Goal: Find contact information: Find contact information

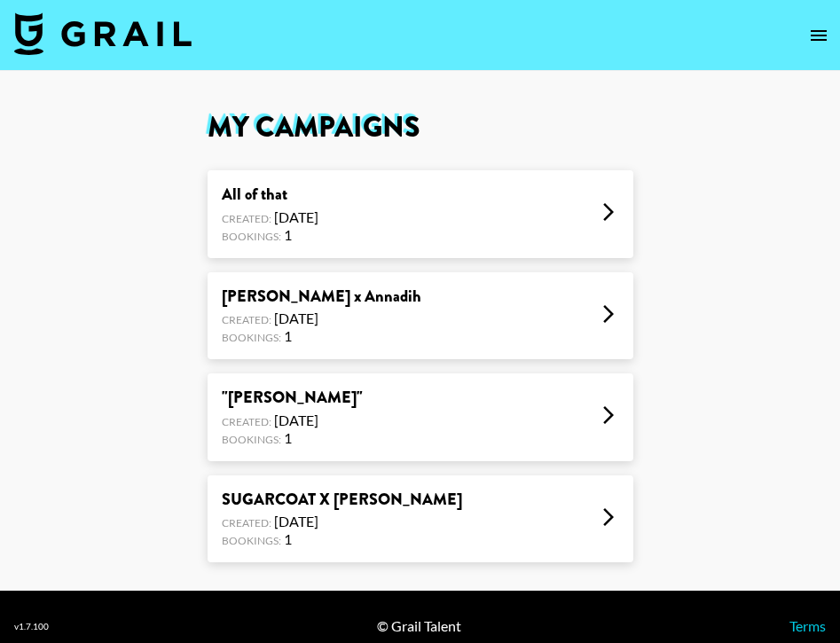
click at [816, 49] on button "open drawer" at bounding box center [818, 35] width 35 height 35
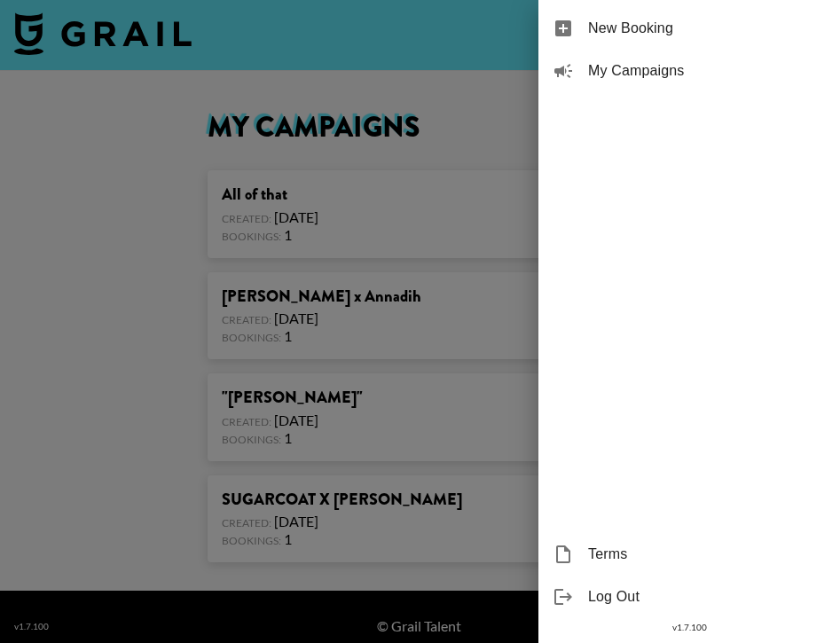
click at [695, 27] on span "New Booking" at bounding box center [707, 28] width 238 height 21
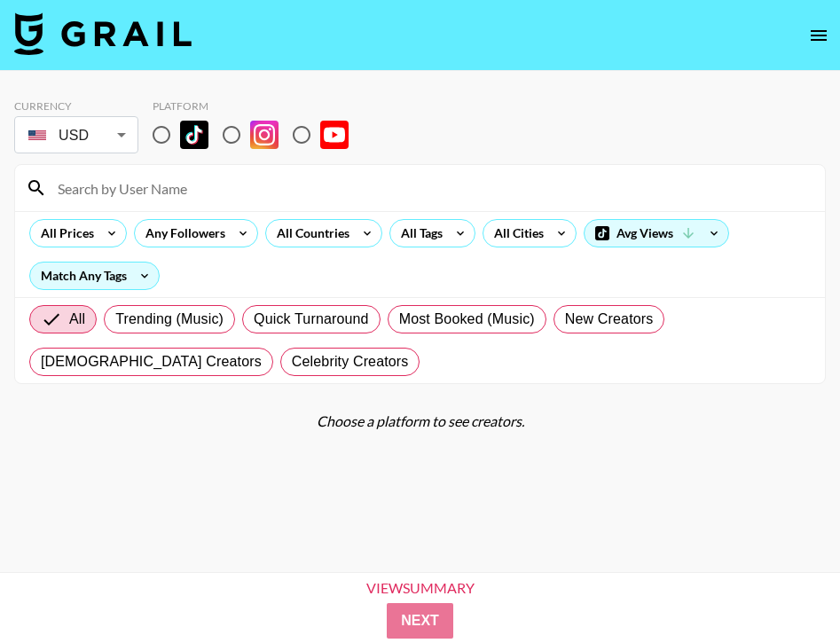
click at [139, 192] on input at bounding box center [430, 188] width 767 height 28
type input "preppyclaws"
click at [164, 138] on input "radio" at bounding box center [161, 134] width 37 height 37
radio input "true"
click at [135, 177] on input "preppyclaws" at bounding box center [430, 188] width 767 height 28
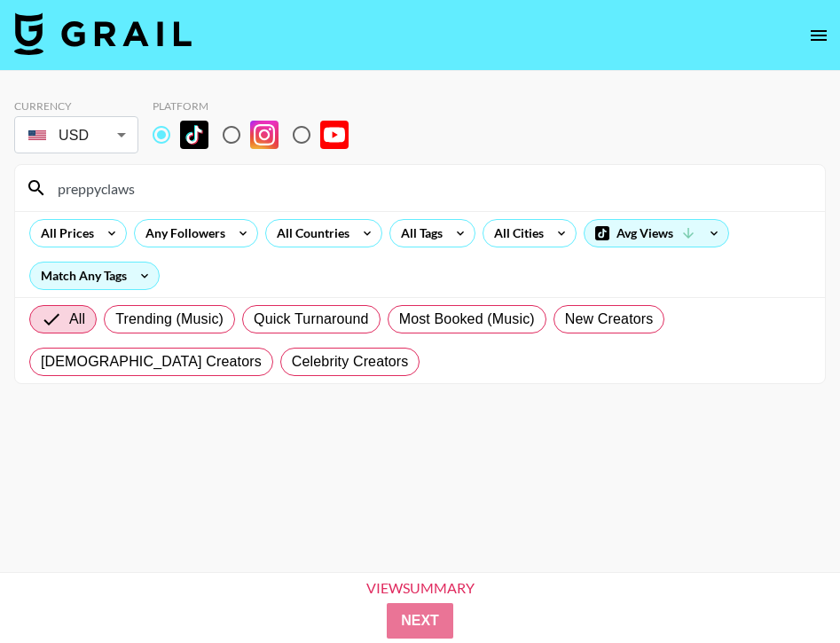
click at [141, 198] on input "preppyclaws" at bounding box center [430, 188] width 767 height 28
click at [35, 195] on icon at bounding box center [36, 187] width 21 height 21
click at [36, 189] on icon at bounding box center [35, 187] width 15 height 15
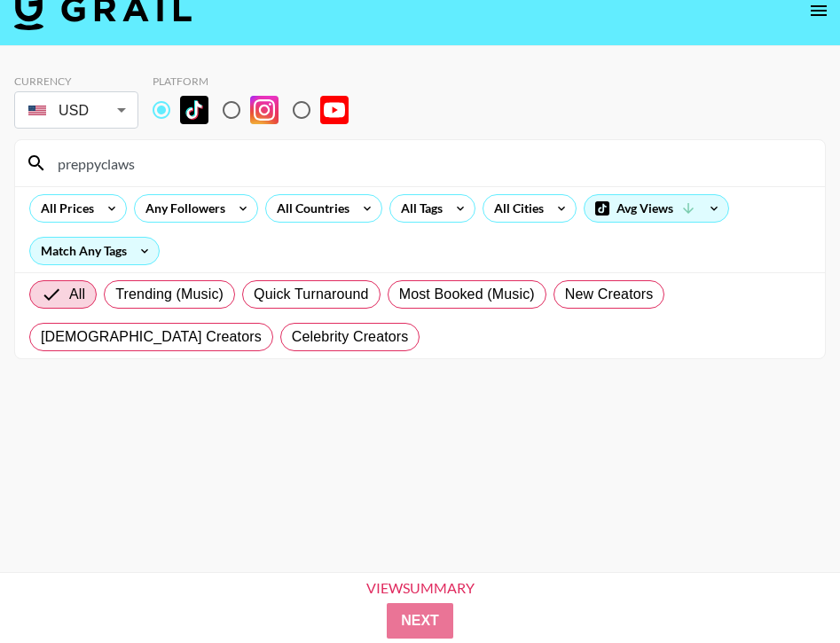
scroll to position [23, 0]
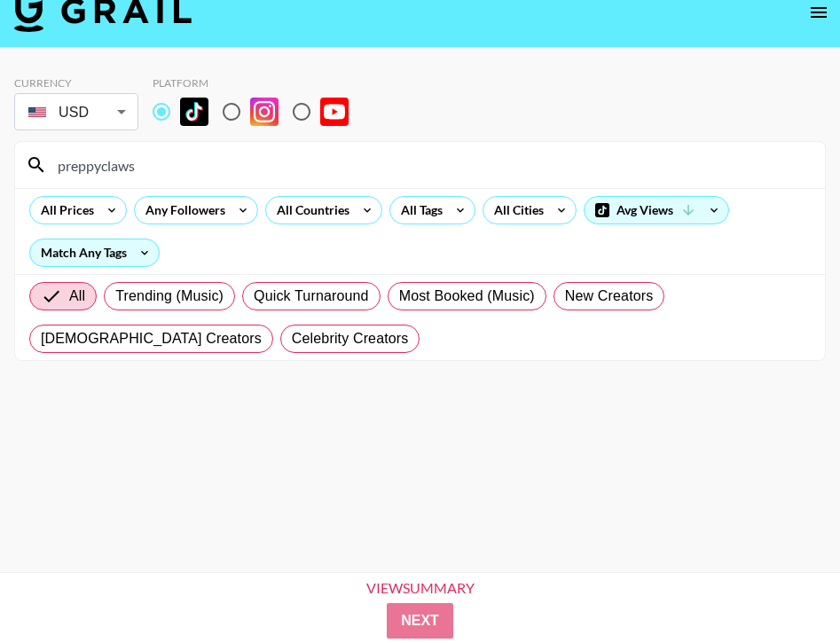
click at [260, 184] on div "preppyclaws" at bounding box center [420, 165] width 810 height 46
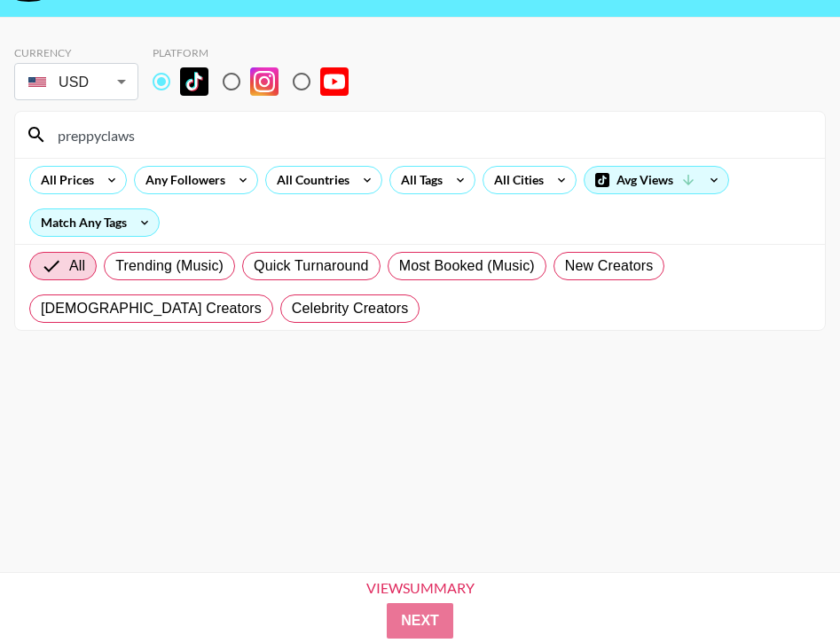
scroll to position [57, 0]
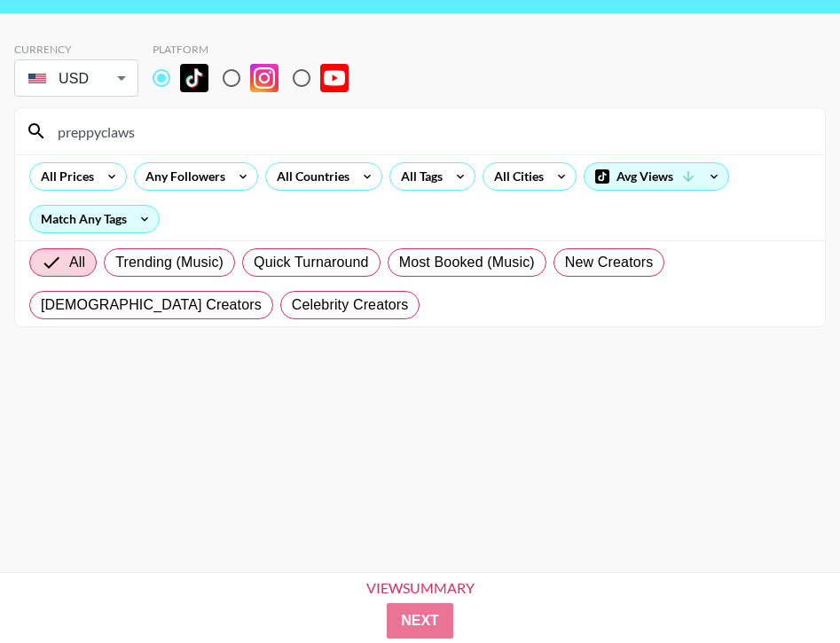
click at [241, 137] on input "preppyclaws" at bounding box center [430, 131] width 767 height 28
type input "preppyclaws"
drag, startPoint x: 225, startPoint y: 139, endPoint x: 20, endPoint y: 134, distance: 205.8
click at [20, 134] on div "preppyclaws" at bounding box center [420, 131] width 810 height 46
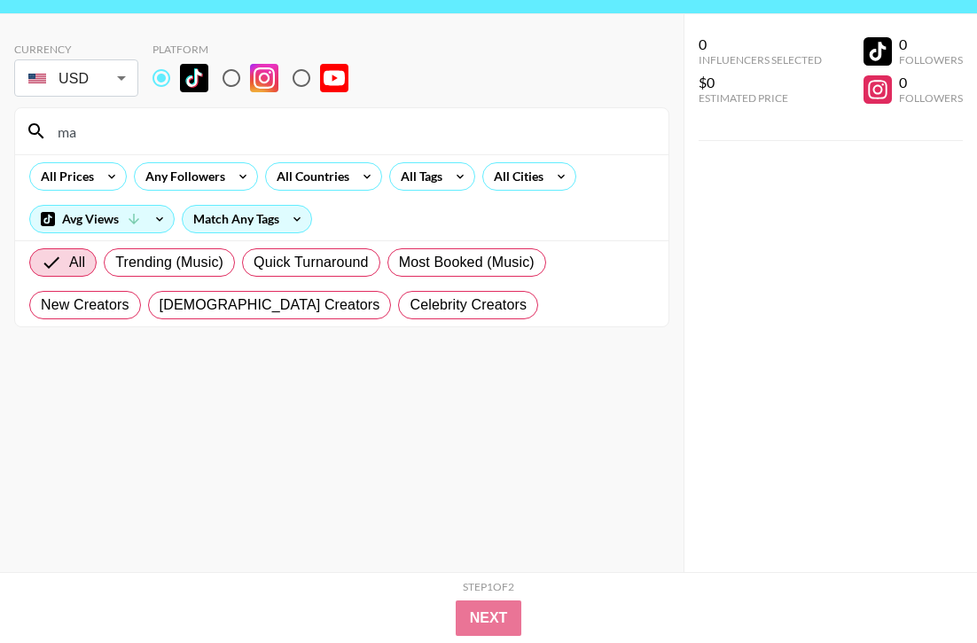
type input "m"
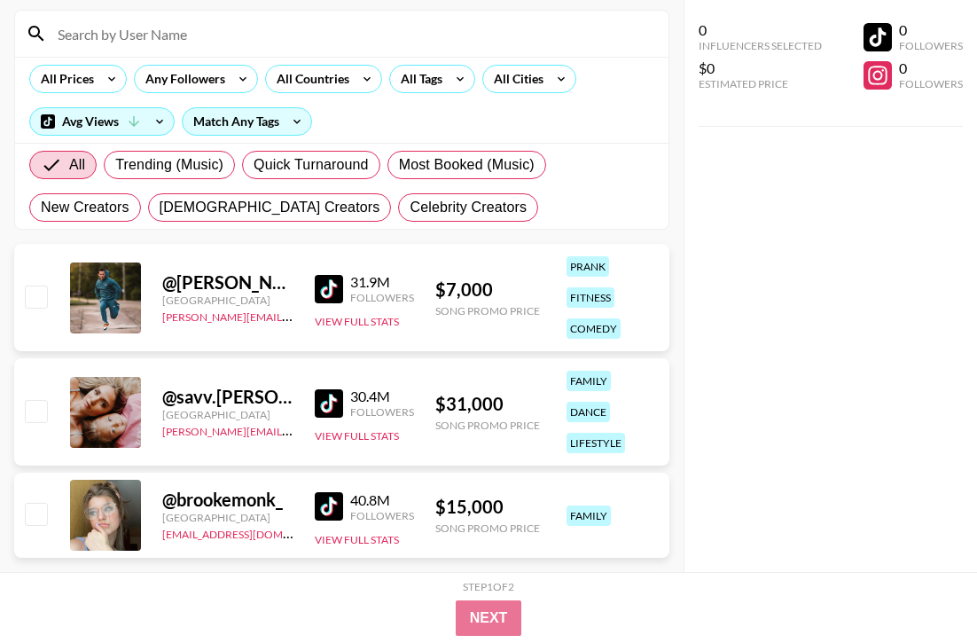
paste input "zlam_dunk"
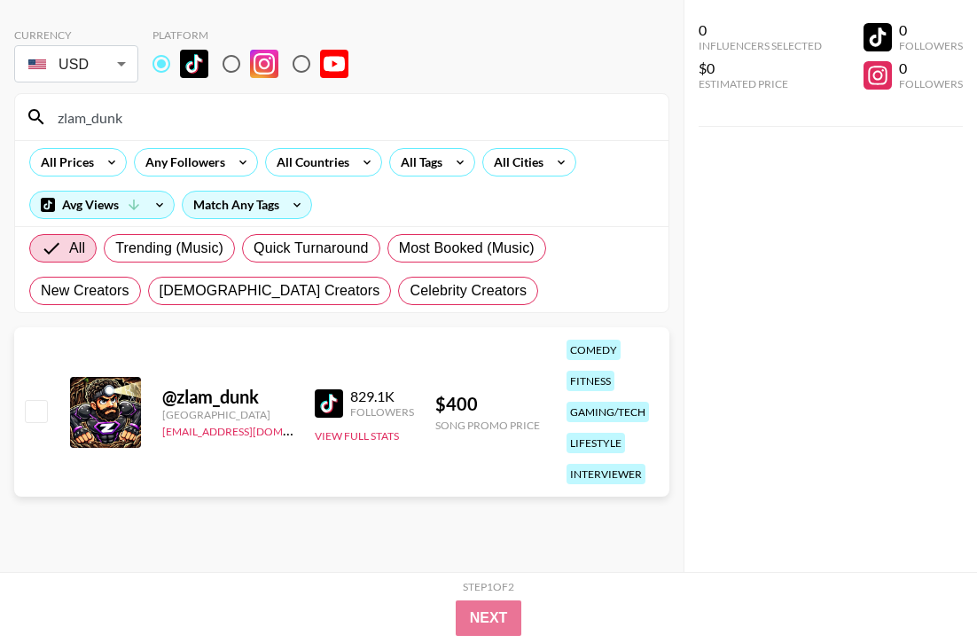
scroll to position [71, 0]
type input "zlam_dunk"
click at [211, 406] on div "@ zlam_dunk" at bounding box center [227, 397] width 131 height 22
click at [320, 400] on img at bounding box center [329, 403] width 28 height 28
click at [459, 406] on div "$ 400" at bounding box center [487, 404] width 105 height 22
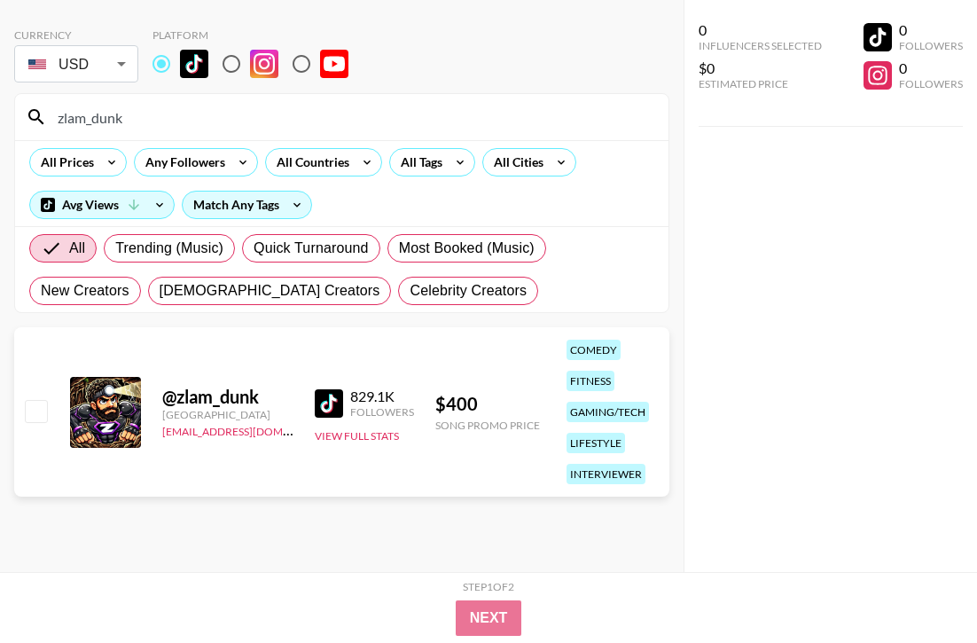
click at [487, 462] on div "@ zlam_dunk Canada [EMAIL_ADDRESS][DOMAIN_NAME] 829.1K Followers View Full Stat…" at bounding box center [341, 411] width 655 height 169
click at [44, 396] on div "@ zlam_dunk Canada [EMAIL_ADDRESS][DOMAIN_NAME] 829.1K Followers View Full Stat…" at bounding box center [341, 411] width 655 height 169
click at [40, 414] on input "checkbox" at bounding box center [35, 410] width 21 height 21
checkbox input "true"
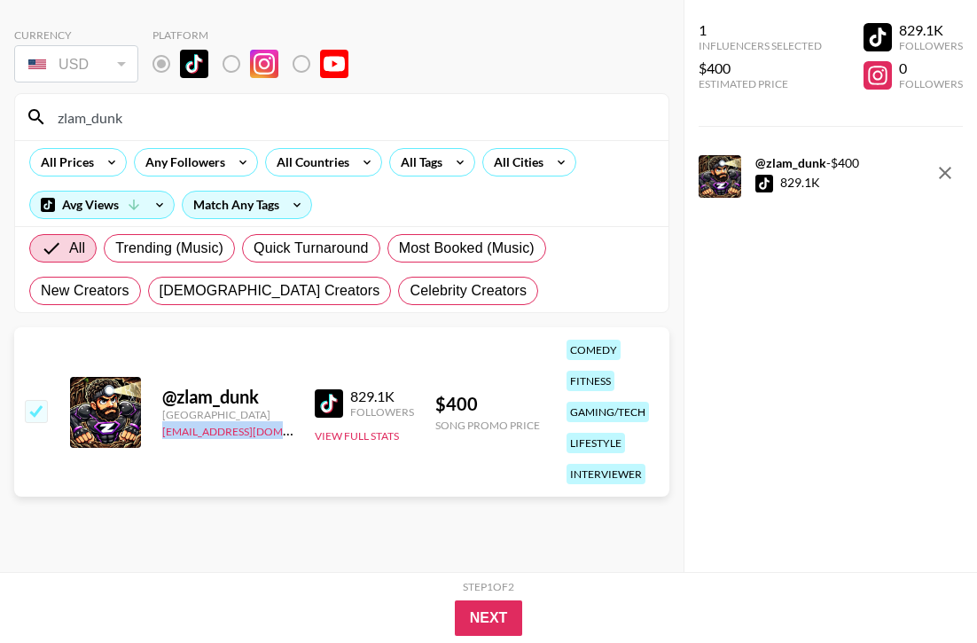
drag, startPoint x: 279, startPoint y: 440, endPoint x: 160, endPoint y: 436, distance: 119.8
click at [160, 436] on div "@ zlam_dunk Canada [EMAIL_ADDRESS][DOMAIN_NAME] 829.1K Followers View Full Stat…" at bounding box center [341, 411] width 655 height 169
copy link "[EMAIL_ADDRESS][DOMAIN_NAME]"
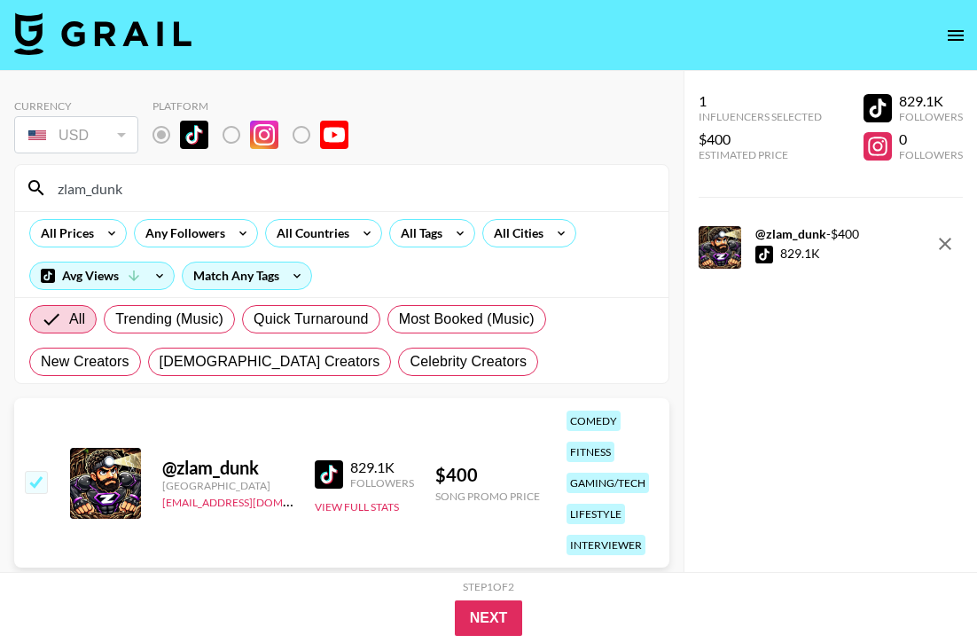
drag, startPoint x: 184, startPoint y: 170, endPoint x: 51, endPoint y: 179, distance: 134.2
click at [35, 171] on div "zlam_dunk" at bounding box center [342, 188] width 654 height 46
drag, startPoint x: 136, startPoint y: 202, endPoint x: 67, endPoint y: 192, distance: 69.8
click at [65, 192] on div "zlam_dunk" at bounding box center [342, 188] width 654 height 46
drag, startPoint x: 134, startPoint y: 189, endPoint x: 55, endPoint y: 189, distance: 78.9
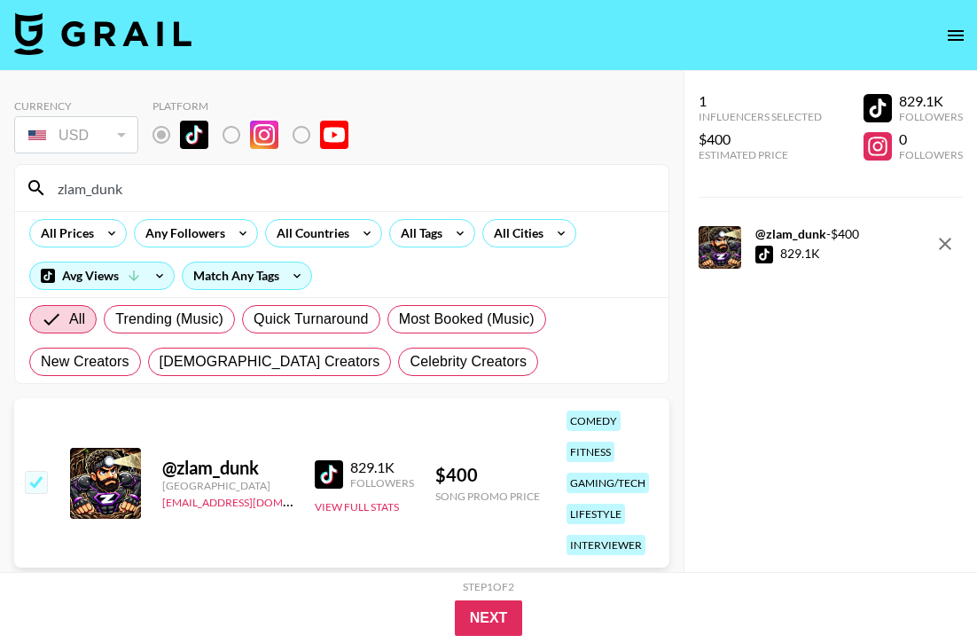
click at [55, 189] on input "zlam_dunk" at bounding box center [352, 188] width 611 height 28
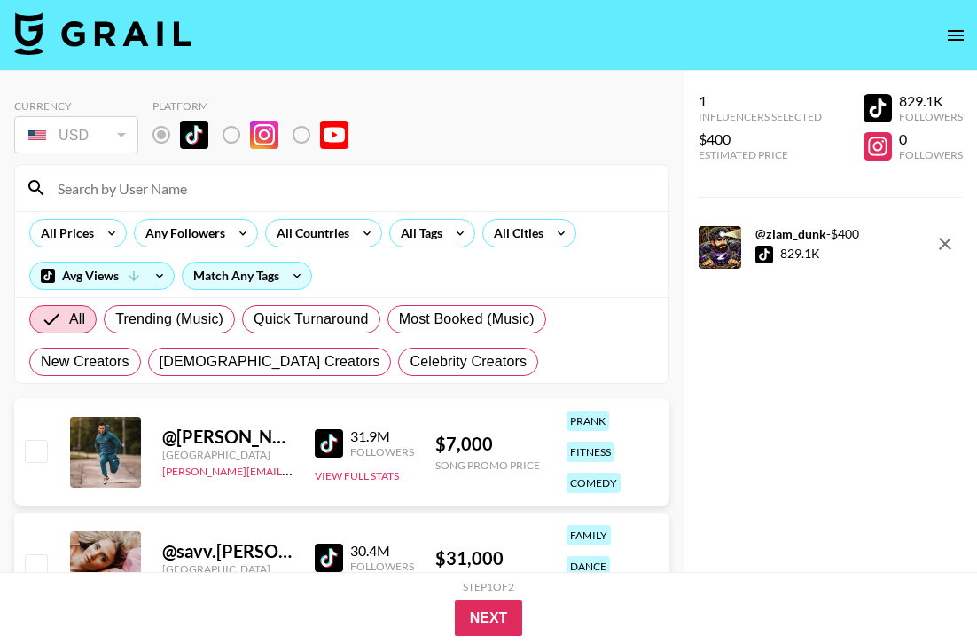
paste input "itsshannonburns"
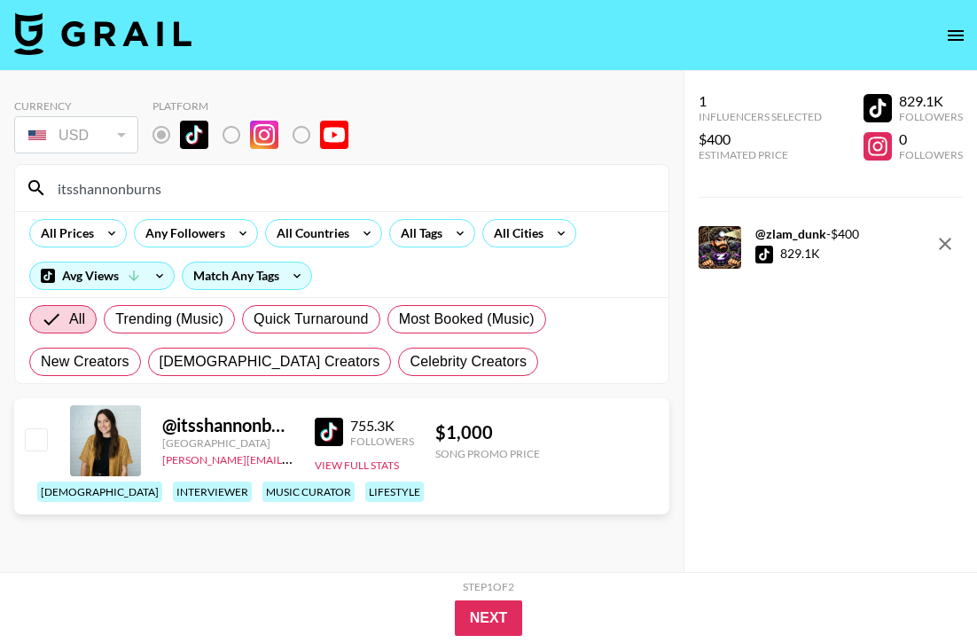
type input "itsshannonburns"
drag, startPoint x: 287, startPoint y: 488, endPoint x: 156, endPoint y: 492, distance: 131.3
click at [156, 492] on div "@ itsshannonburns [GEOGRAPHIC_DATA] [PERSON_NAME][EMAIL_ADDRESS][DOMAIN_NAME] 7…" at bounding box center [341, 456] width 655 height 116
copy link "[PERSON_NAME][EMAIL_ADDRESS][DOMAIN_NAME]"
